Goal: Transaction & Acquisition: Purchase product/service

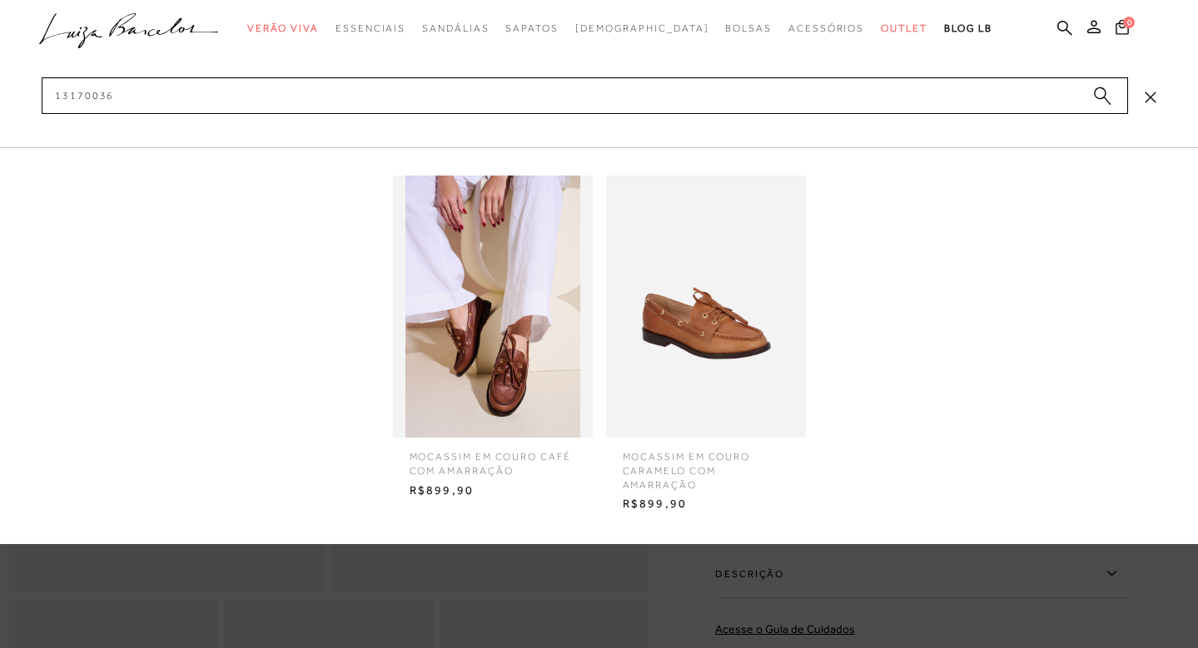
type input "13170036"
click at [747, 380] on img at bounding box center [706, 307] width 200 height 262
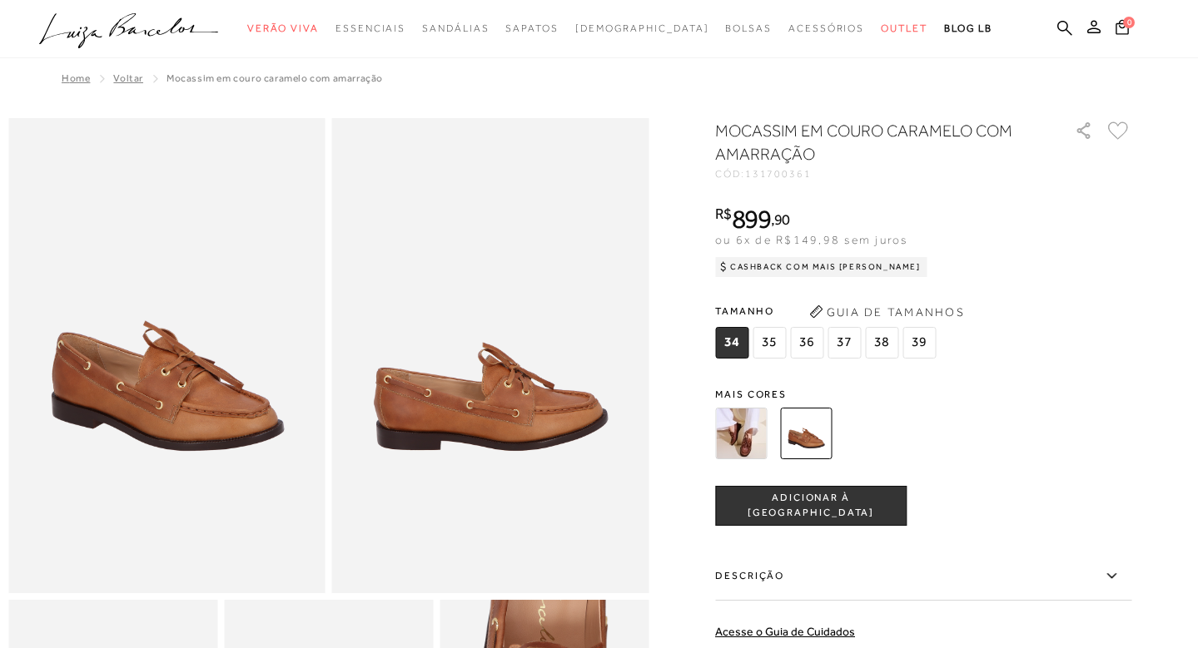
click at [759, 444] on img at bounding box center [741, 434] width 52 height 52
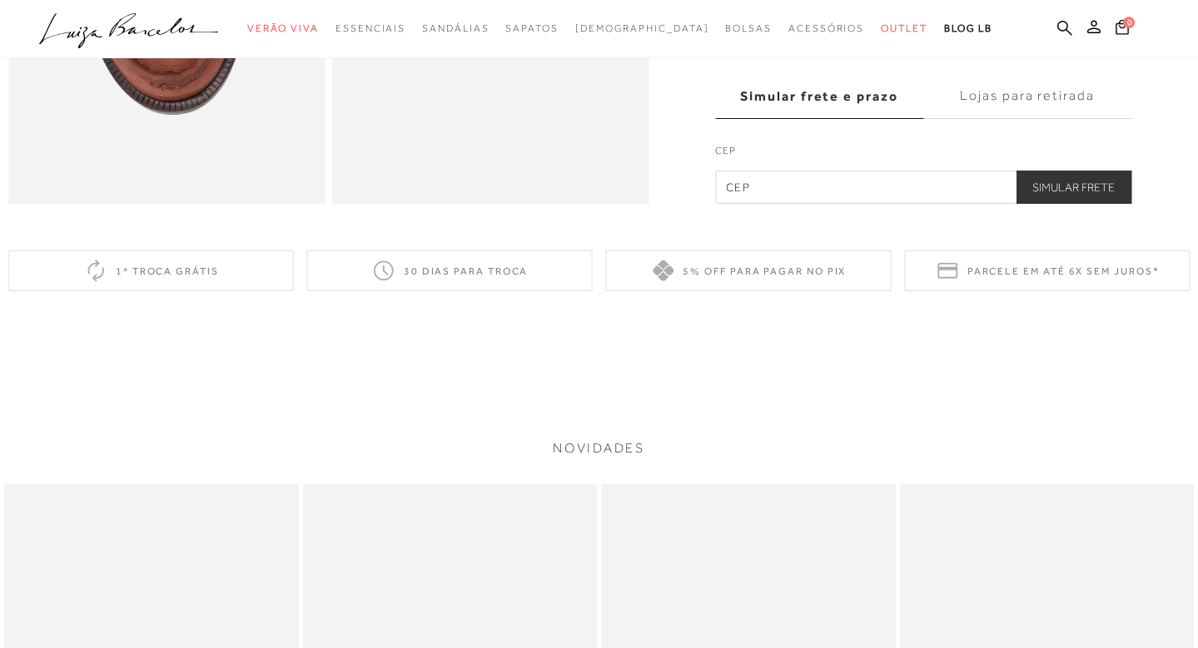
scroll to position [962, 0]
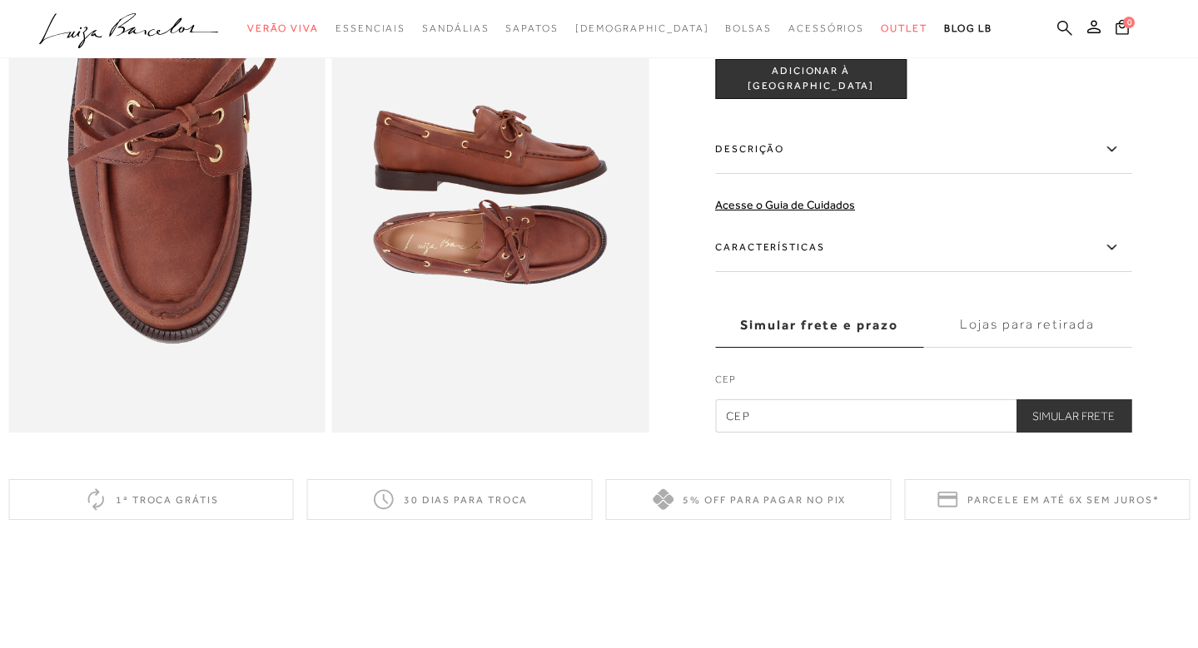
click at [1064, 28] on icon at bounding box center [1064, 28] width 15 height 16
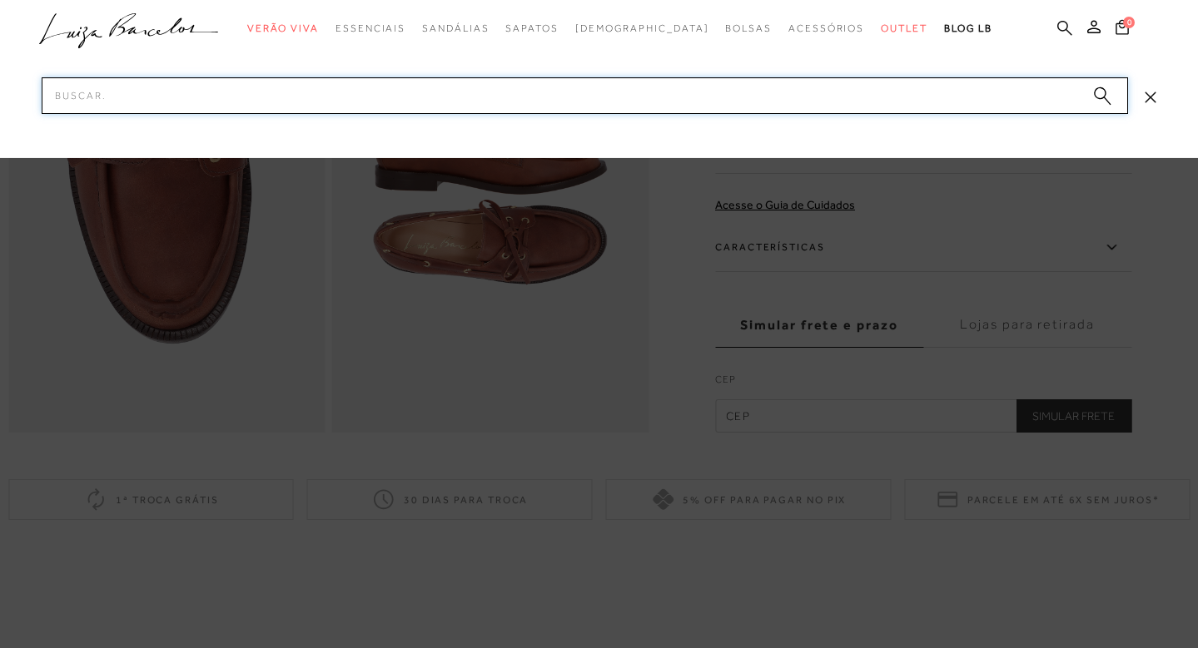
paste input "132500184.0"
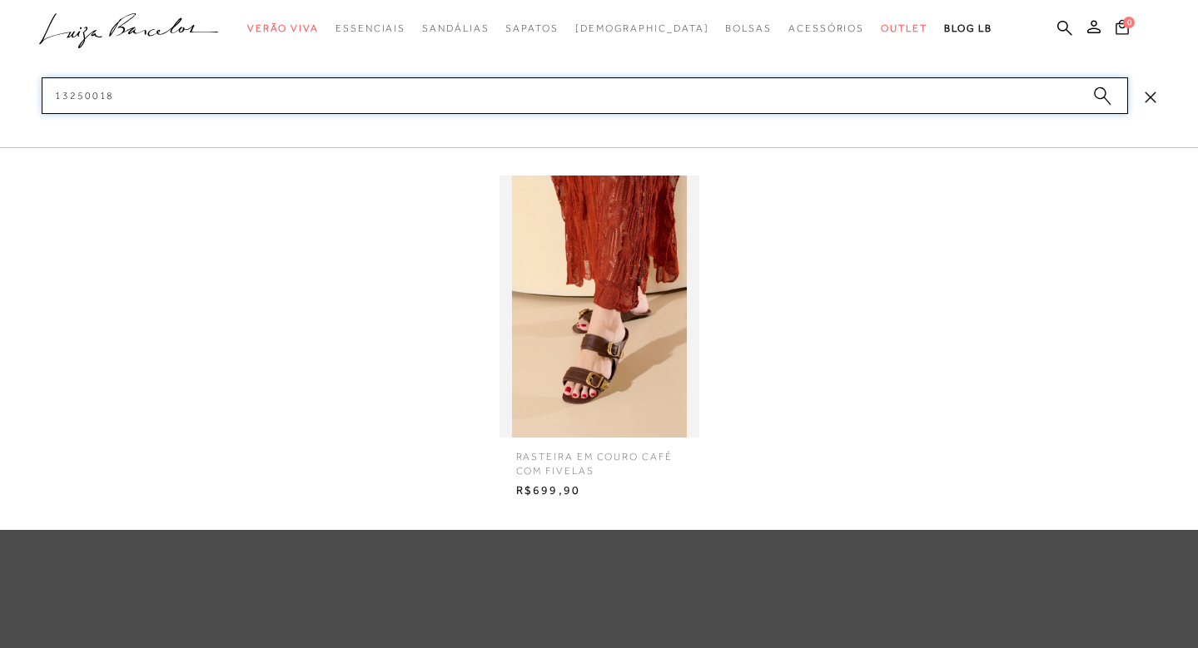
type input "13250018"
click at [589, 328] on img at bounding box center [599, 307] width 200 height 262
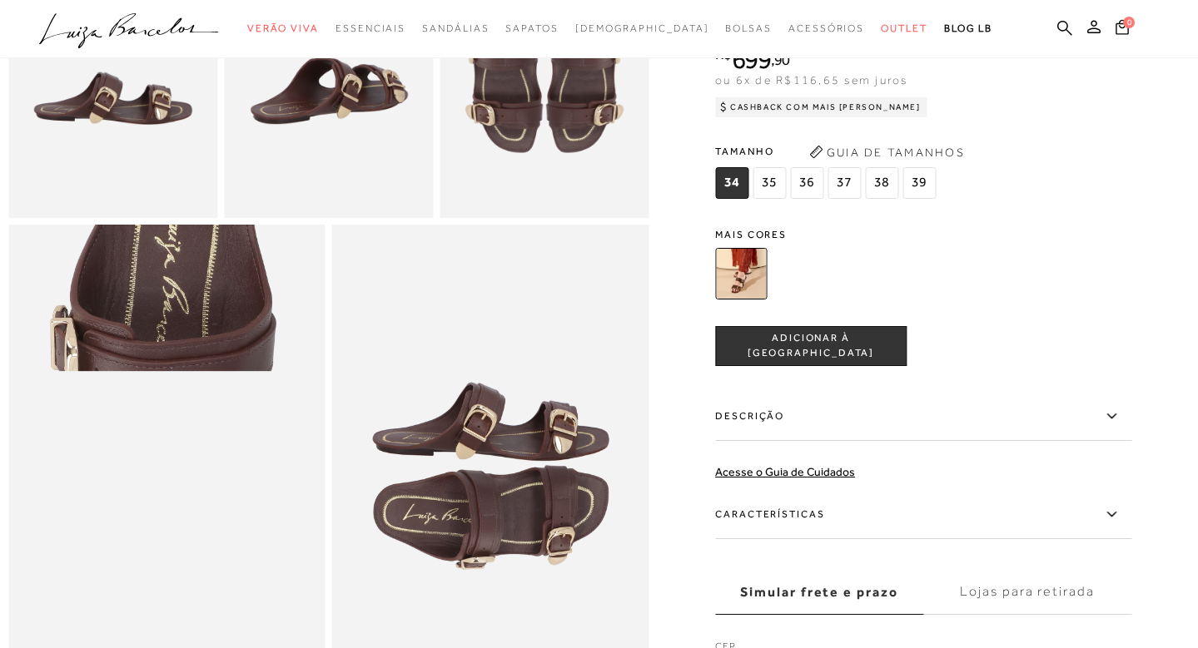
scroll to position [524, 0]
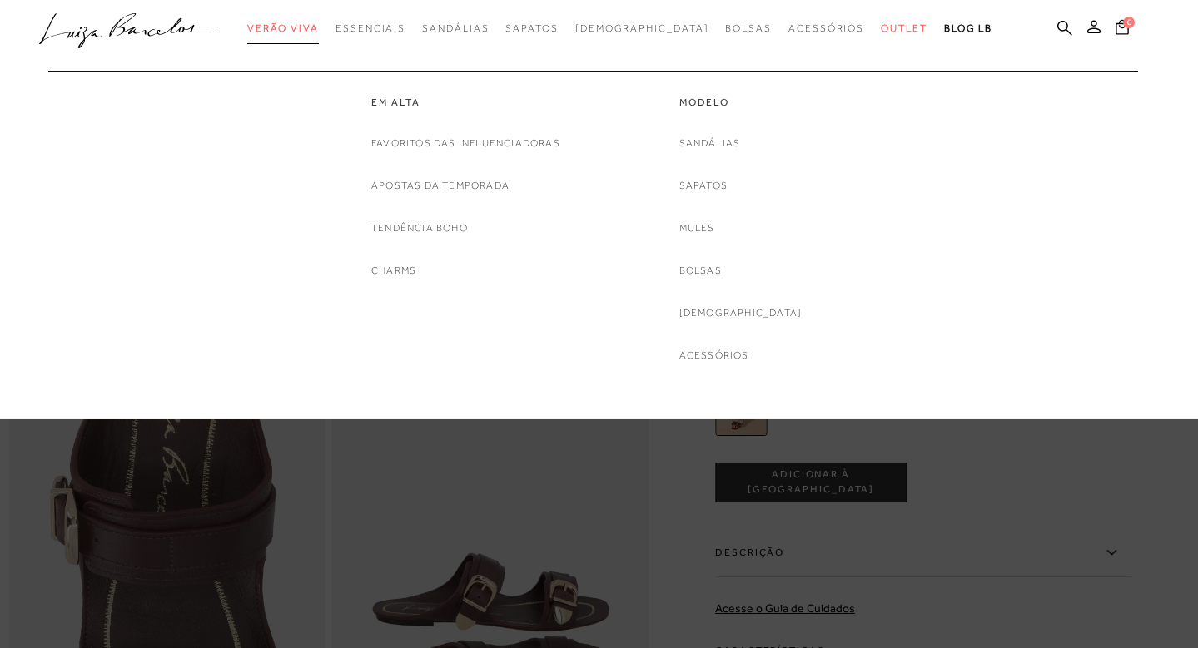
click at [310, 32] on span "Verão Viva" at bounding box center [283, 28] width 72 height 12
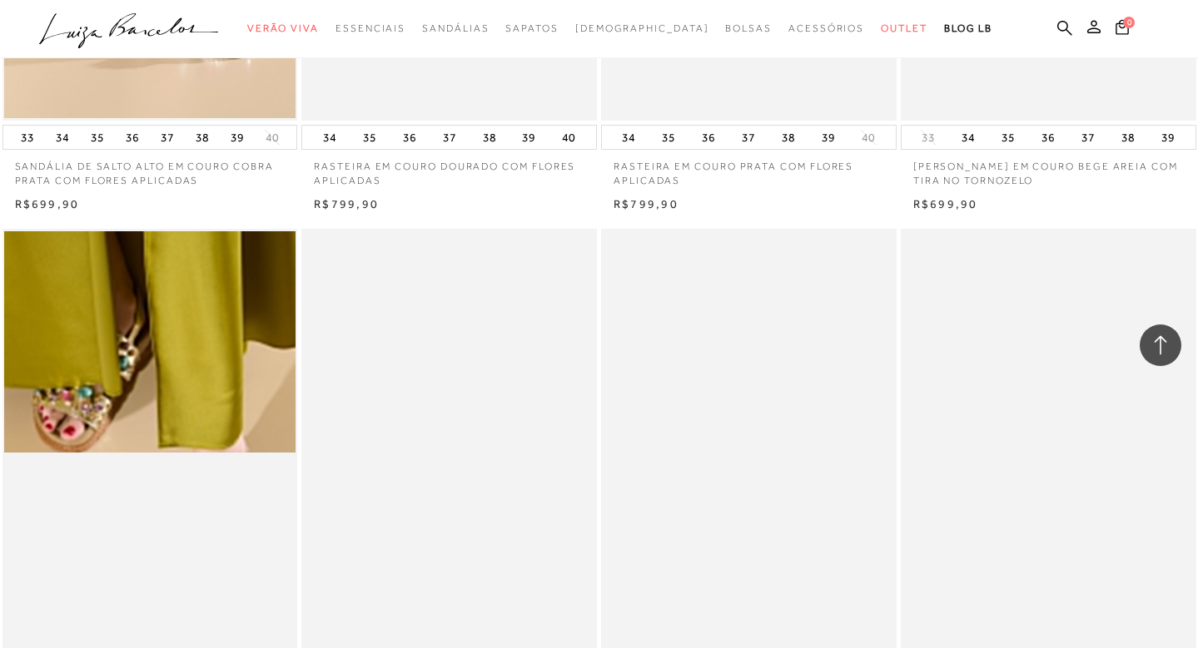
scroll to position [648, 0]
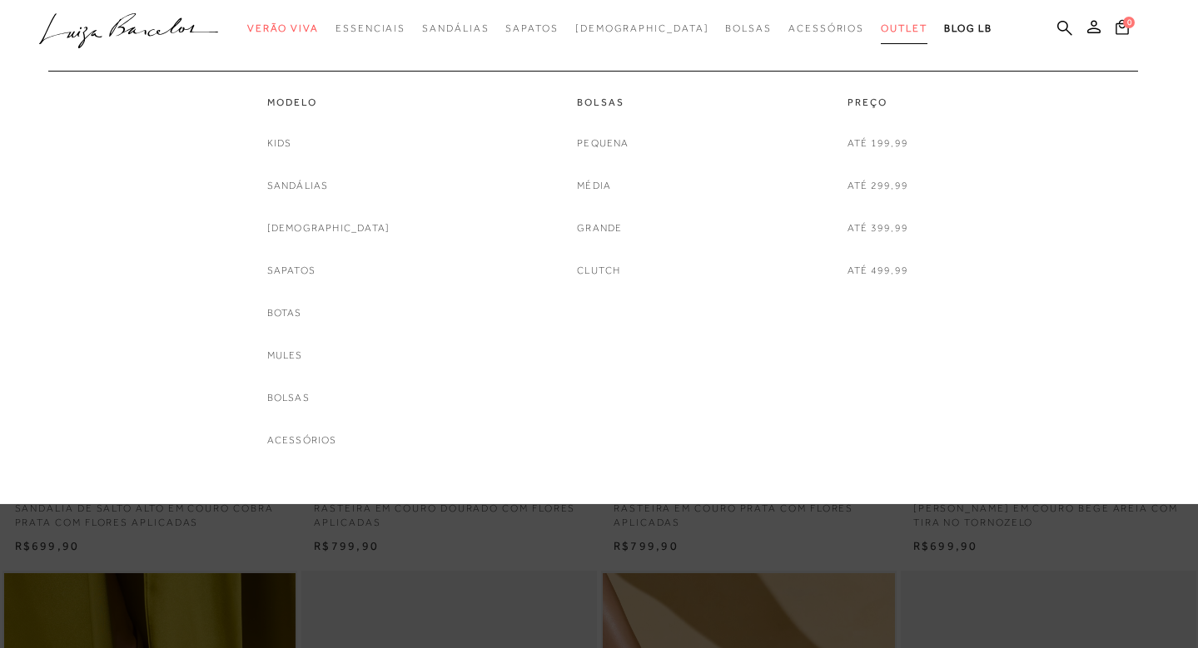
click at [881, 34] on link "Outlet" at bounding box center [904, 28] width 47 height 31
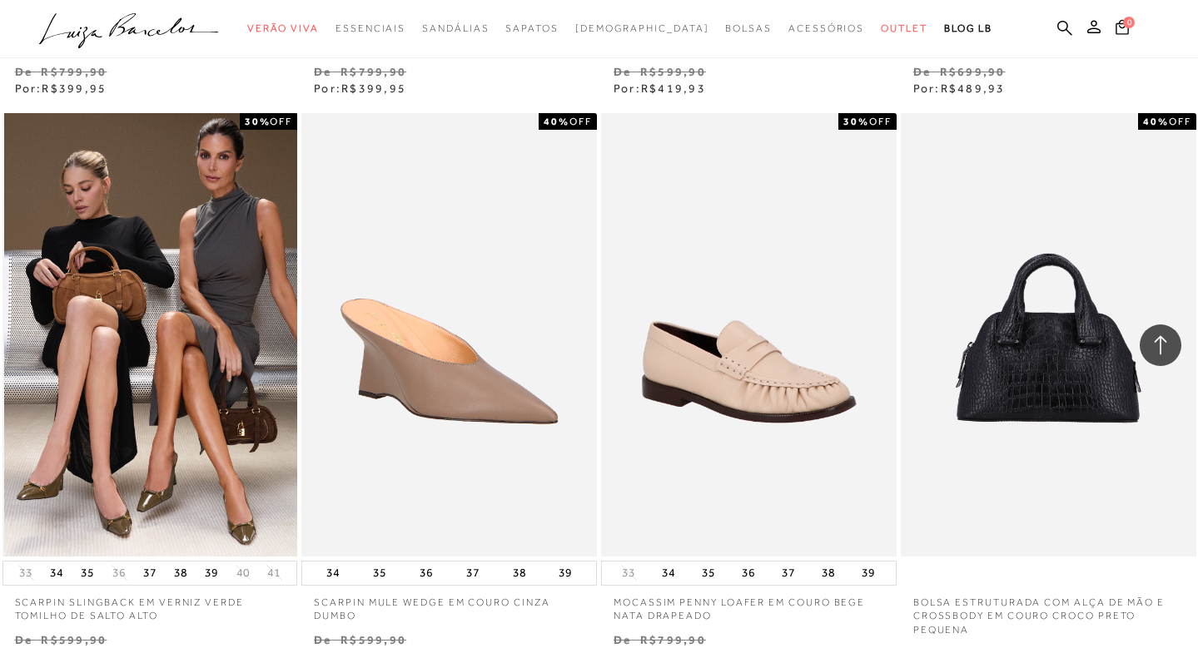
scroll to position [1827, 0]
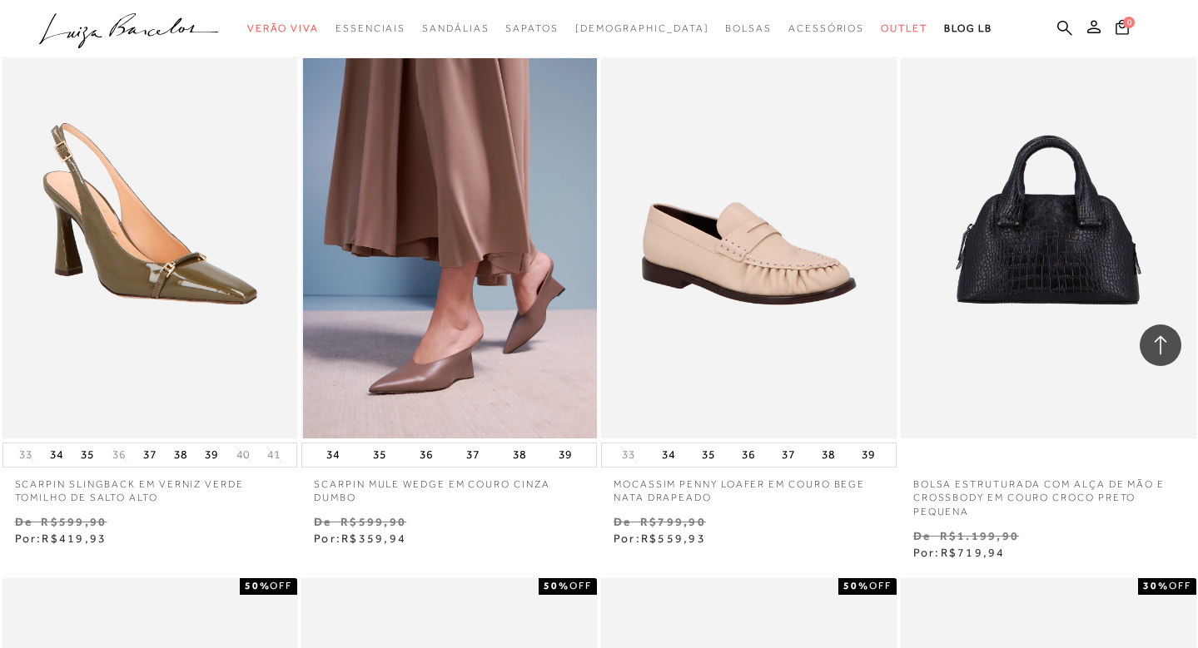
click at [439, 296] on img at bounding box center [450, 216] width 294 height 443
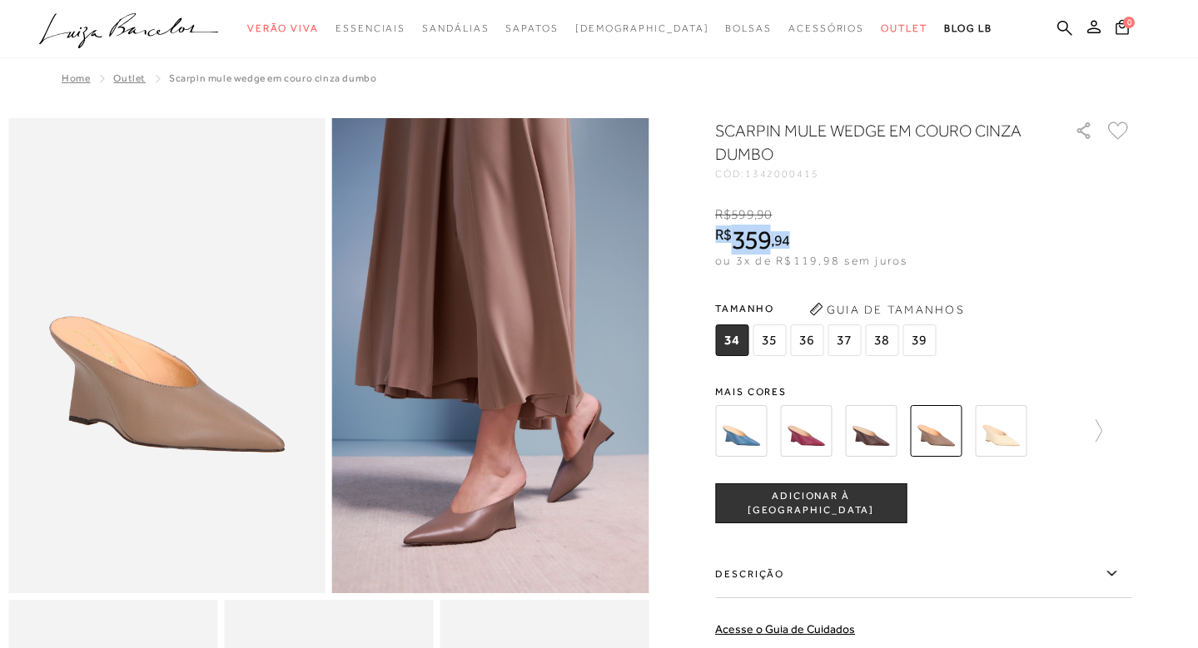
drag, startPoint x: 723, startPoint y: 231, endPoint x: 795, endPoint y: 236, distance: 71.8
click at [790, 236] on span "R$ 359 , 94" at bounding box center [752, 240] width 75 height 30
click at [739, 231] on span "359" at bounding box center [751, 240] width 39 height 30
drag, startPoint x: 807, startPoint y: 246, endPoint x: 794, endPoint y: 240, distance: 14.9
click at [790, 240] on span "R$ 359 , 94" at bounding box center [752, 240] width 75 height 30
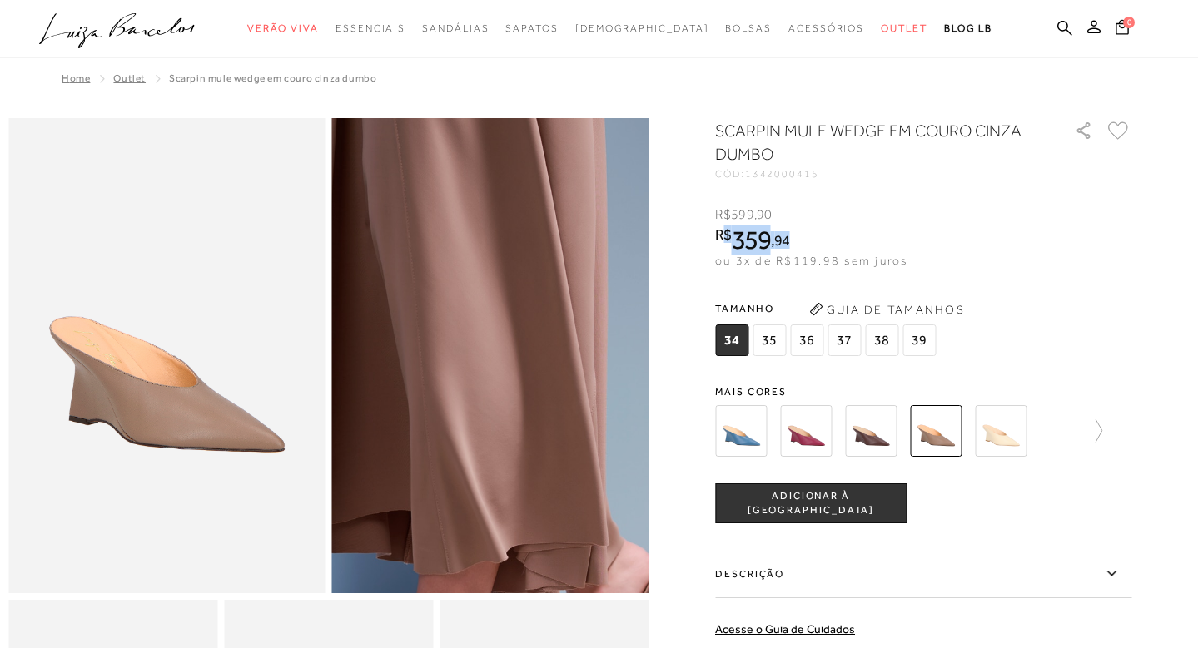
scroll to position [342, 0]
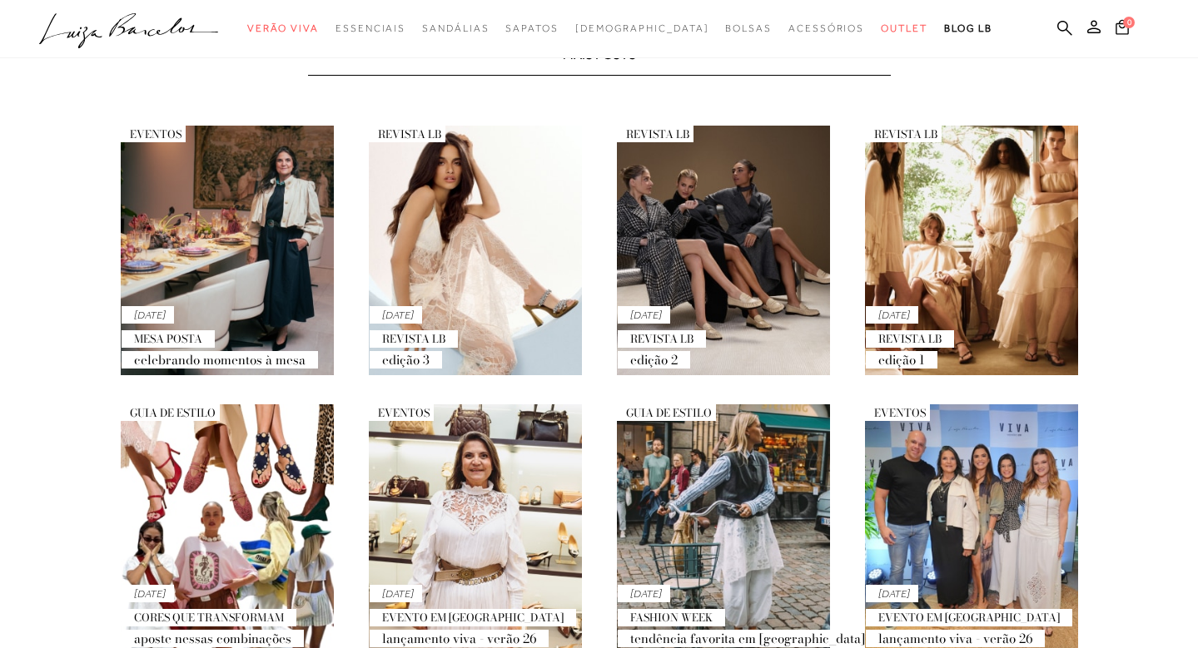
scroll to position [1216, 0]
